Goal: Check status: Check status

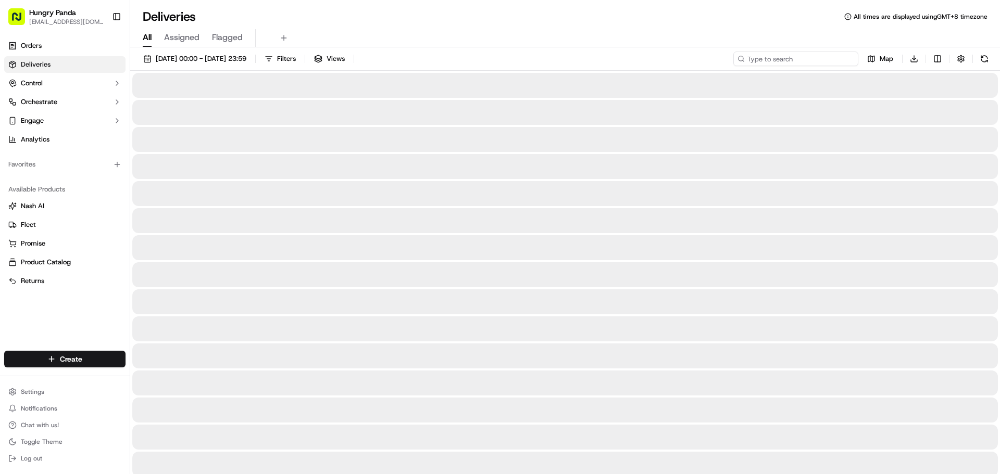
click at [819, 57] on input at bounding box center [795, 59] width 125 height 15
paste input "3102018918956780791521"
type input "3102018918956780791521"
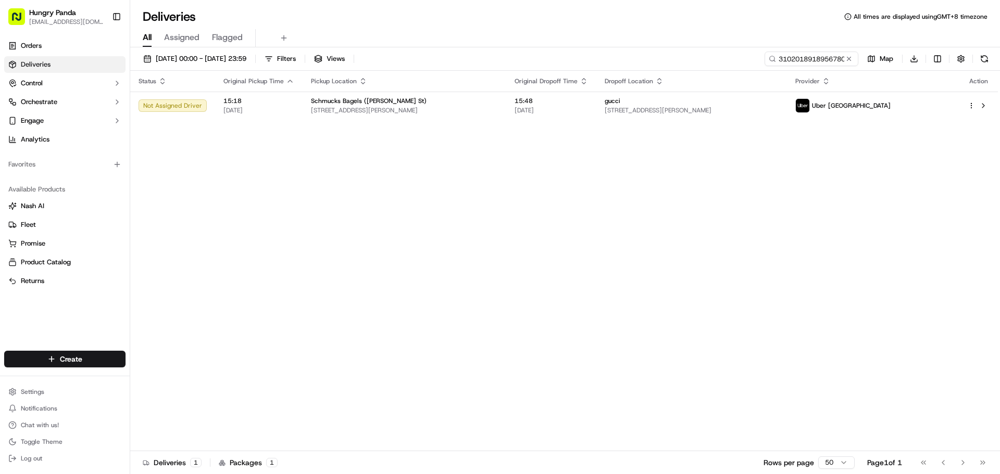
click at [700, 102] on div "gucci" at bounding box center [690, 101] width 173 height 8
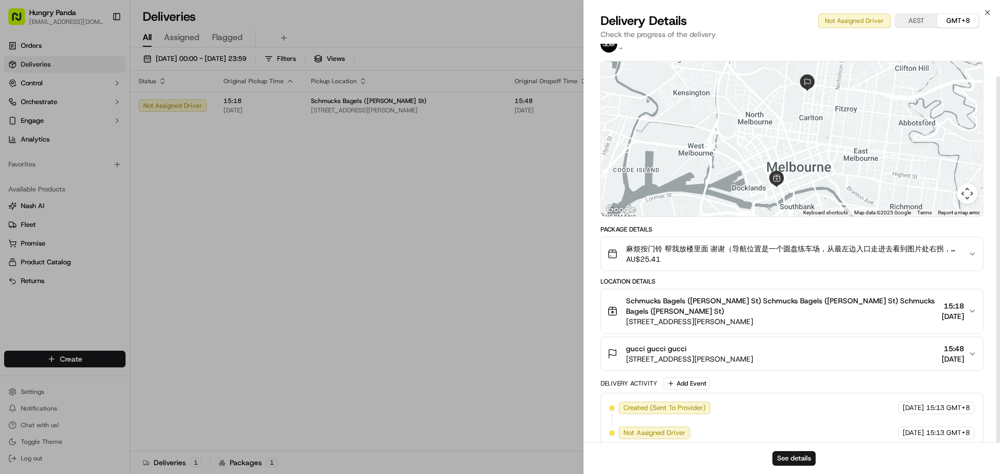
scroll to position [35, 0]
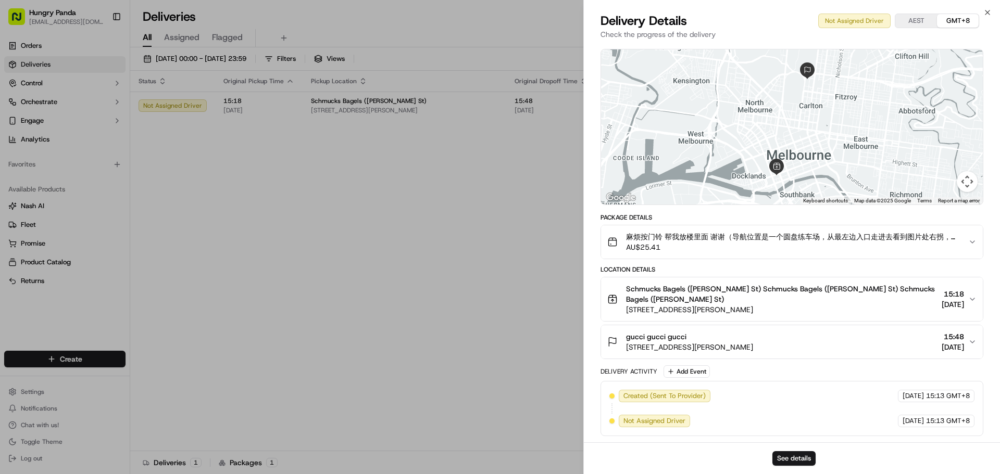
click at [840, 346] on div "gucci gucci gucci [STREET_ADDRESS][PERSON_NAME] 15:48 [DATE]" at bounding box center [787, 342] width 361 height 21
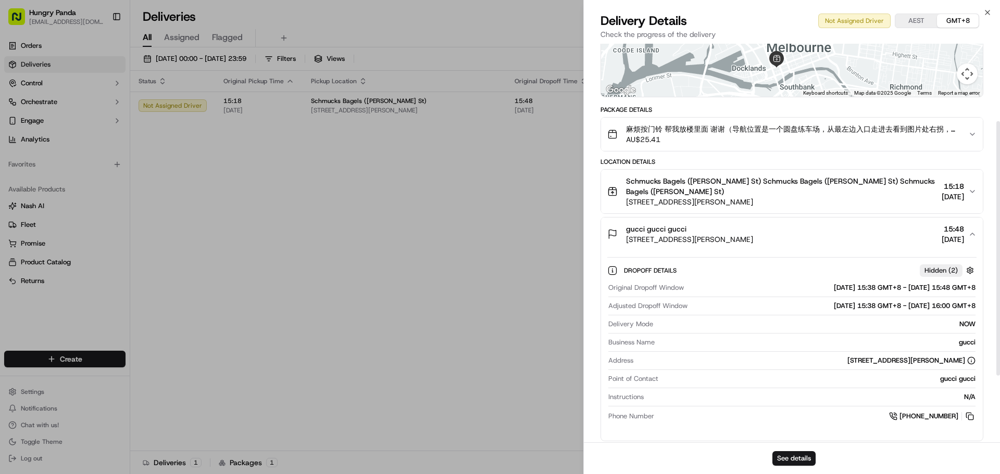
scroll to position [121, 0]
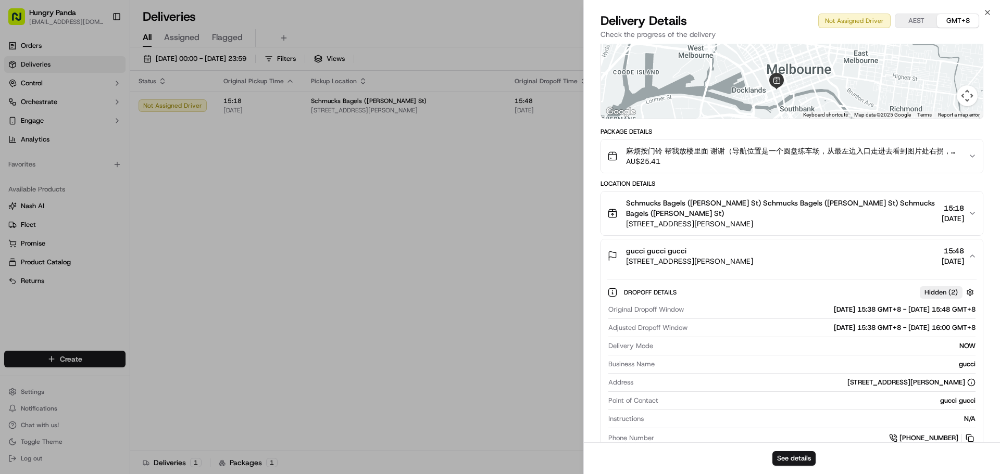
click at [976, 151] on button "麻烦按门铃 帮我放楼里面 谢谢（导航位置是一个圆盘练车场，从最左边入口走进去看到图片处右拐，即可摁摁门铃） Plz always check order nu…" at bounding box center [792, 156] width 382 height 33
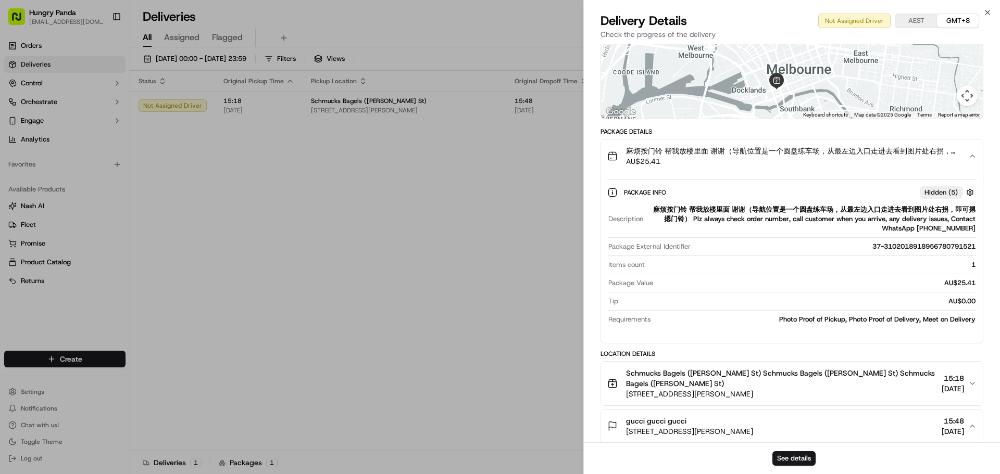
click at [971, 154] on icon "button" at bounding box center [972, 156] width 8 height 8
